Goal: Complete application form

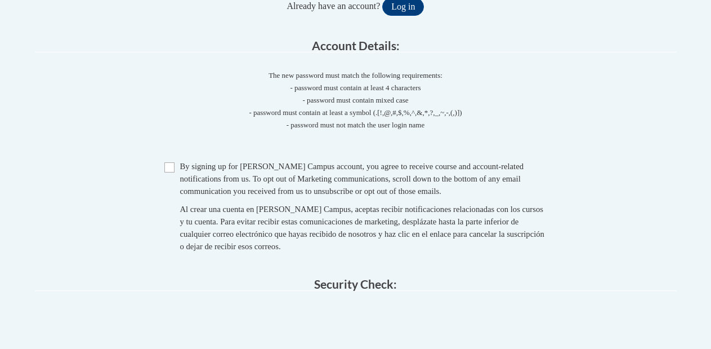
scroll to position [218, 0]
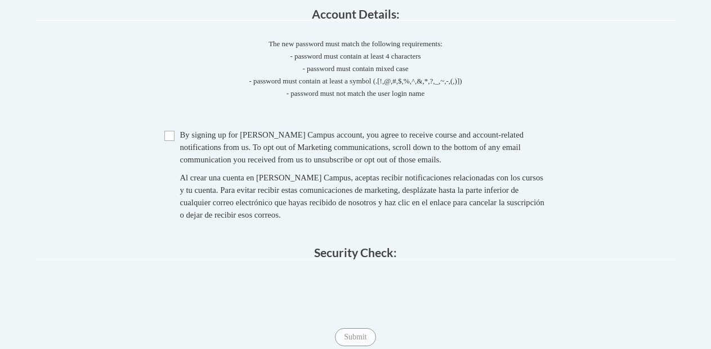
drag, startPoint x: 717, startPoint y: 130, endPoint x: 169, endPoint y: 138, distance: 548.1
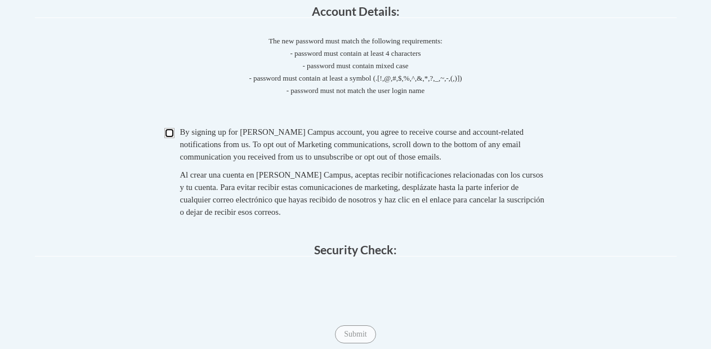
click at [169, 132] on input "Checkbox" at bounding box center [169, 133] width 10 height 10
checkbox input "true"
click at [346, 333] on span "Submit" at bounding box center [355, 333] width 41 height 9
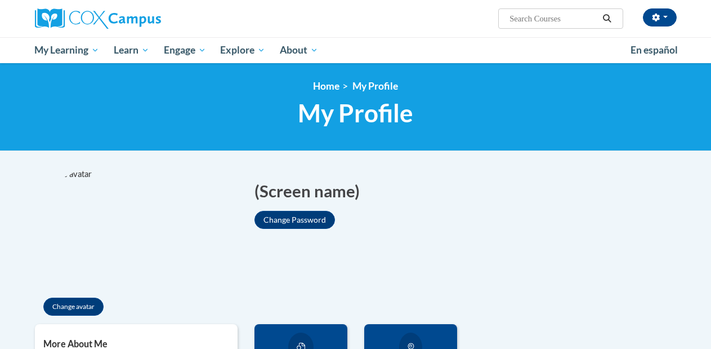
drag, startPoint x: 0, startPoint y: 0, endPoint x: 720, endPoint y: 46, distance: 721.3
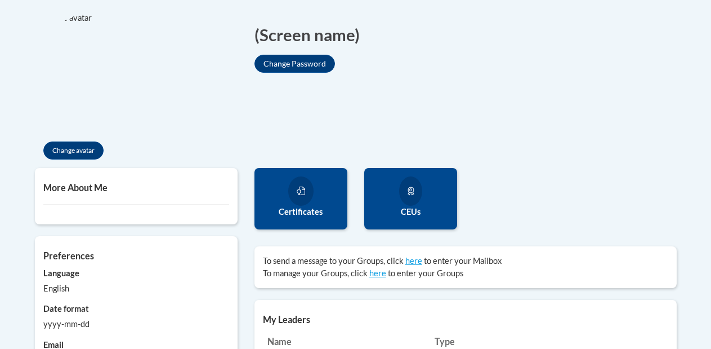
scroll to position [209, 0]
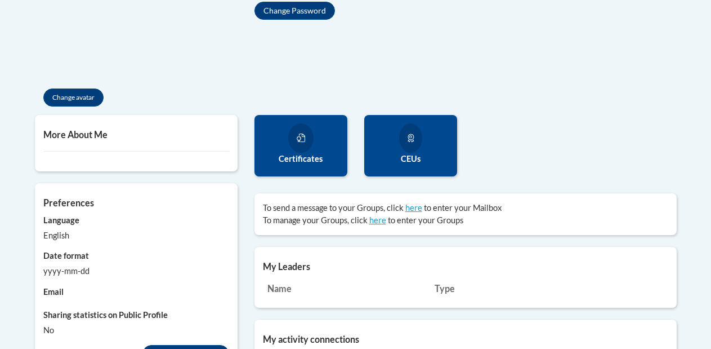
drag, startPoint x: 717, startPoint y: 46, endPoint x: 714, endPoint y: 114, distance: 67.7
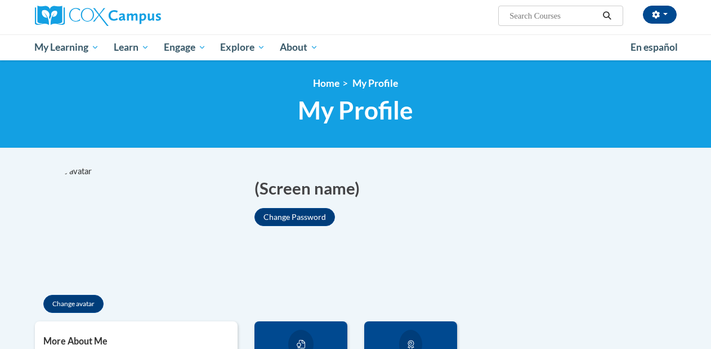
scroll to position [0, 0]
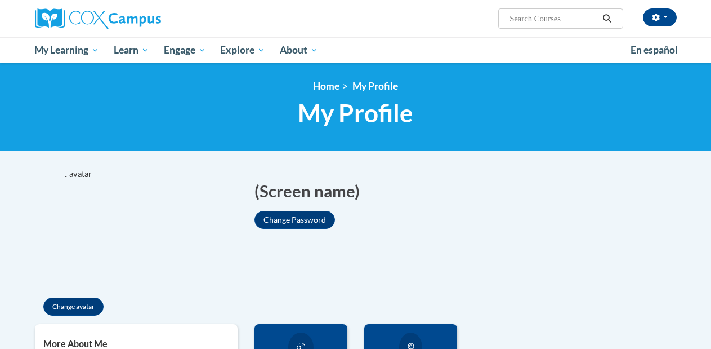
drag, startPoint x: 716, startPoint y: 97, endPoint x: 718, endPoint y: 2, distance: 94.6
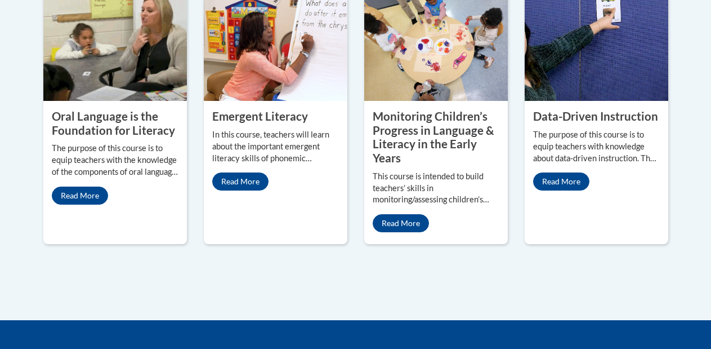
scroll to position [639, 0]
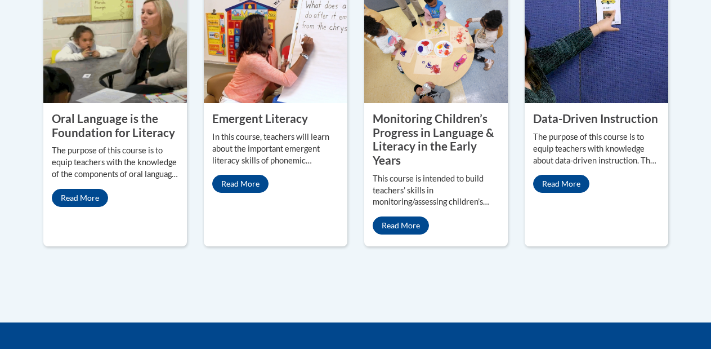
drag, startPoint x: 716, startPoint y: 20, endPoint x: 715, endPoint y: 197, distance: 176.9
click at [74, 207] on link "Read More" at bounding box center [80, 198] width 56 height 18
